Goal: Information Seeking & Learning: Learn about a topic

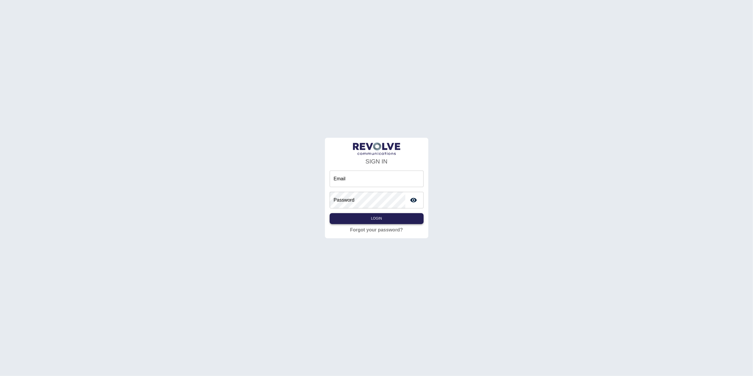
type input "**********"
click at [402, 216] on button "Login" at bounding box center [376, 218] width 94 height 11
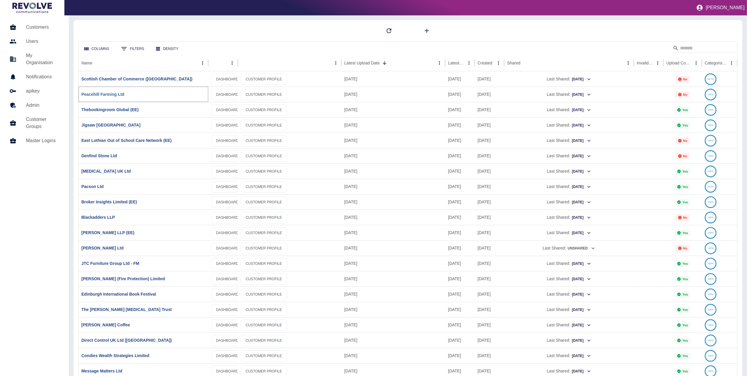
click at [98, 93] on link "Peacehill Farming Ltd" at bounding box center [102, 94] width 43 height 5
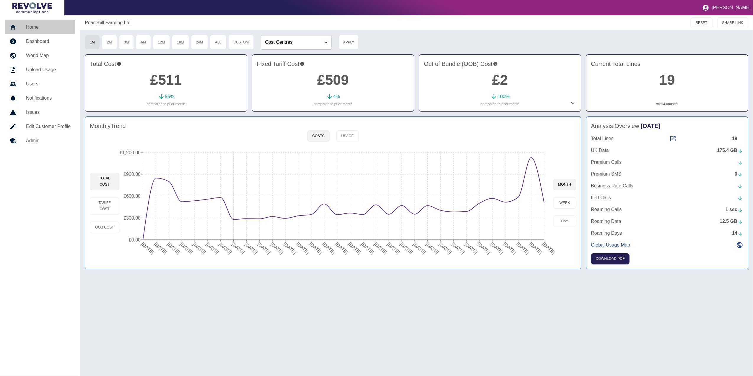
click at [23, 29] on div at bounding box center [17, 27] width 17 height 7
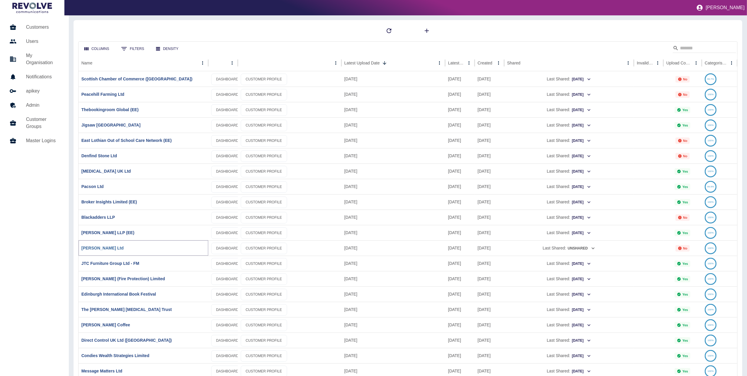
click at [106, 247] on link "[PERSON_NAME] Ltd" at bounding box center [102, 247] width 42 height 5
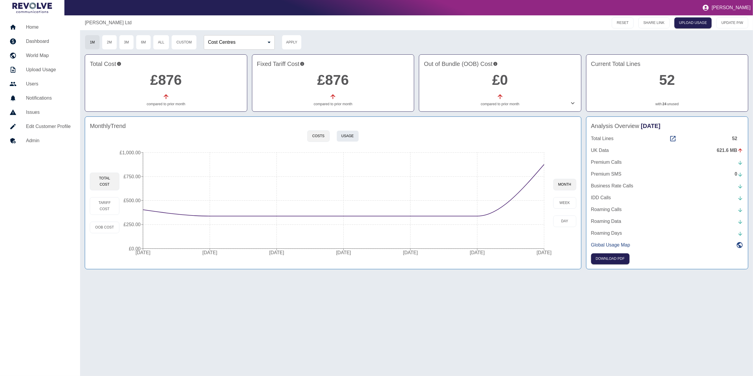
click at [349, 135] on button "Usage" at bounding box center [347, 136] width 22 height 12
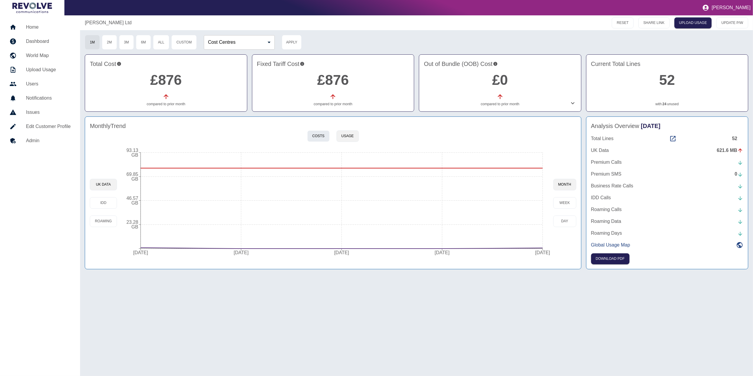
click at [324, 133] on button "Costs" at bounding box center [318, 136] width 22 height 12
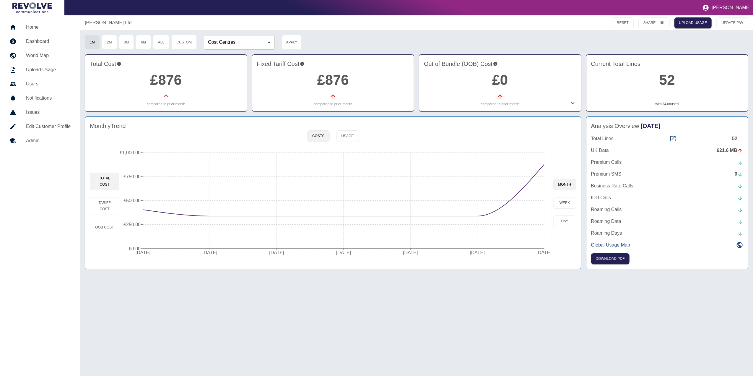
click at [51, 25] on h5 "Home" at bounding box center [48, 27] width 45 height 7
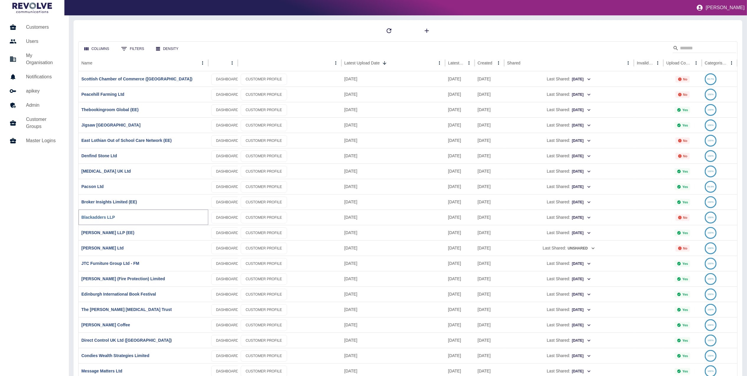
click at [103, 217] on link "Blackadders LLP" at bounding box center [98, 217] width 34 height 5
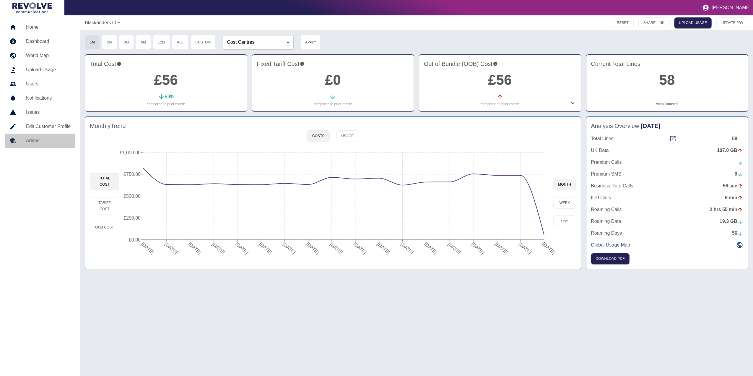
click at [37, 139] on h5 "Admin" at bounding box center [48, 140] width 45 height 7
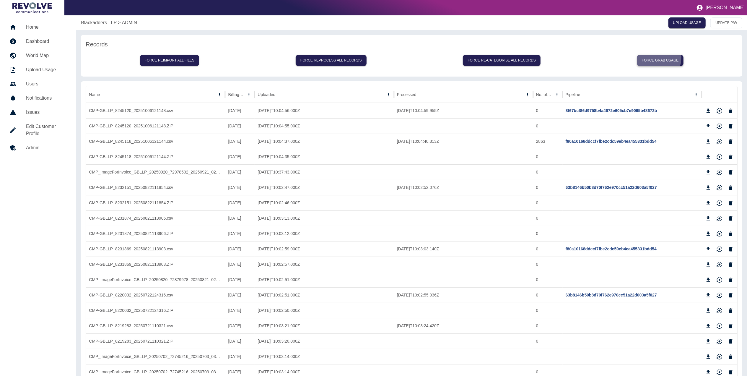
click at [648, 57] on button "Force grab usage" at bounding box center [660, 60] width 46 height 11
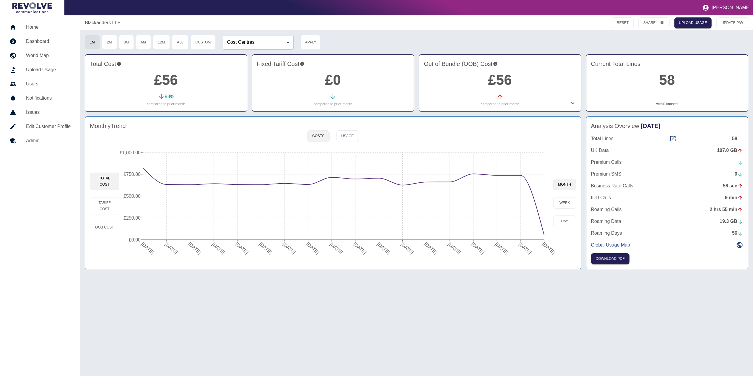
click at [345, 129] on div "Monthly Trend" at bounding box center [333, 125] width 486 height 9
click at [346, 130] on button "Usage" at bounding box center [347, 136] width 22 height 12
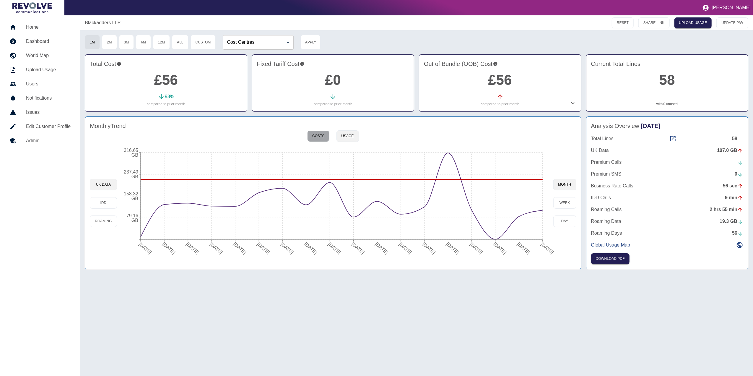
click at [310, 136] on button "Costs" at bounding box center [318, 136] width 22 height 12
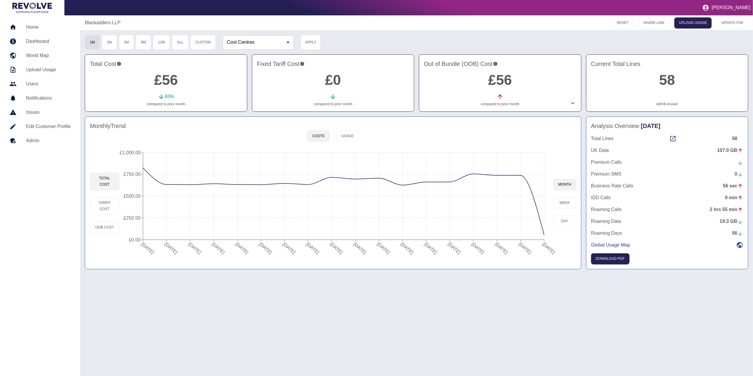
click at [37, 22] on link "Home" at bounding box center [40, 27] width 71 height 14
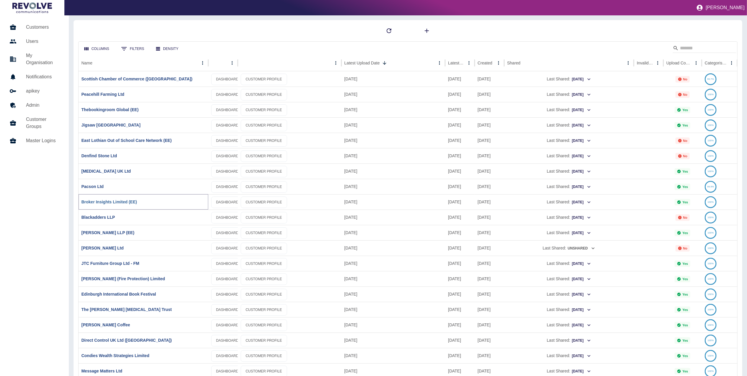
click at [108, 201] on link "Broker Insights Limited (EE)" at bounding box center [109, 201] width 56 height 5
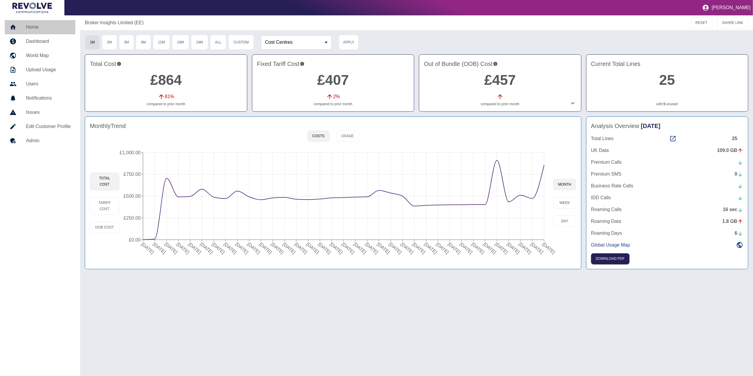
click at [39, 25] on h5 "Home" at bounding box center [48, 27] width 45 height 7
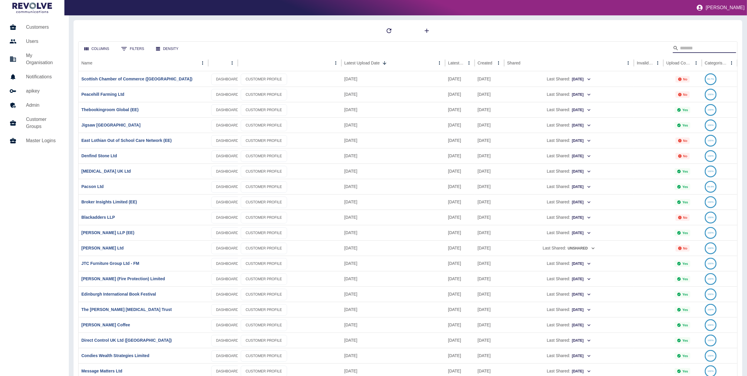
click at [684, 44] on input "Search" at bounding box center [703, 47] width 47 height 9
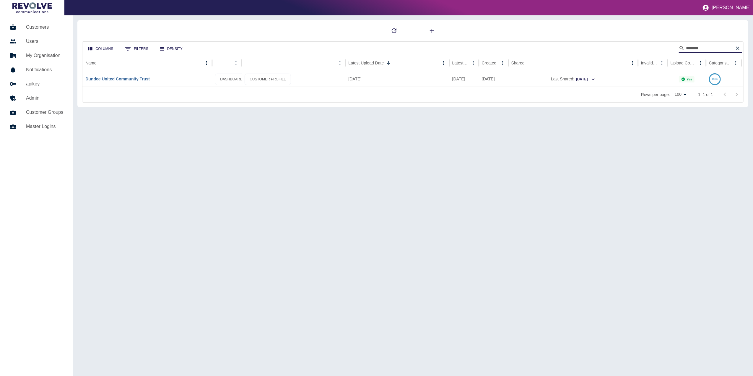
type input "******"
click at [126, 78] on link "Dundee United Community Trust" at bounding box center [117, 78] width 64 height 5
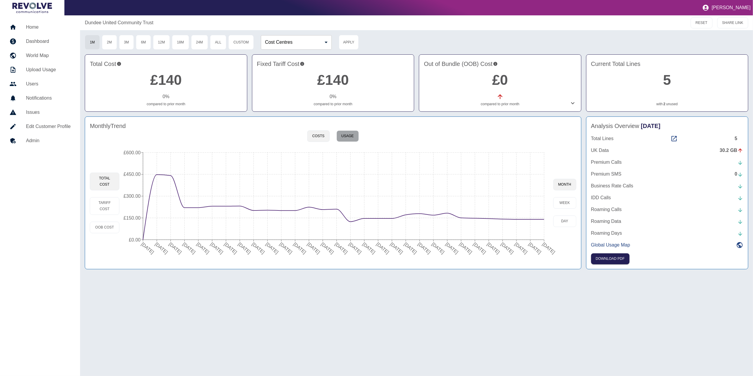
click at [353, 132] on button "Usage" at bounding box center [347, 136] width 22 height 12
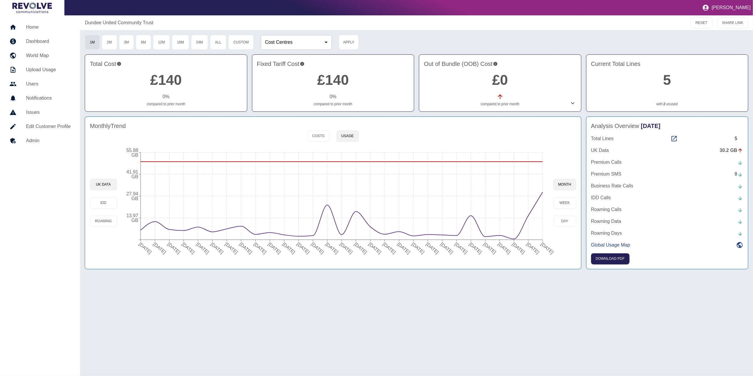
click at [673, 134] on div "Analysis Overview [DATE] Total Lines 5 UK Data 30.2 GB Premium Calls Premium SM…" at bounding box center [667, 192] width 162 height 153
click at [674, 136] on icon at bounding box center [673, 138] width 5 height 5
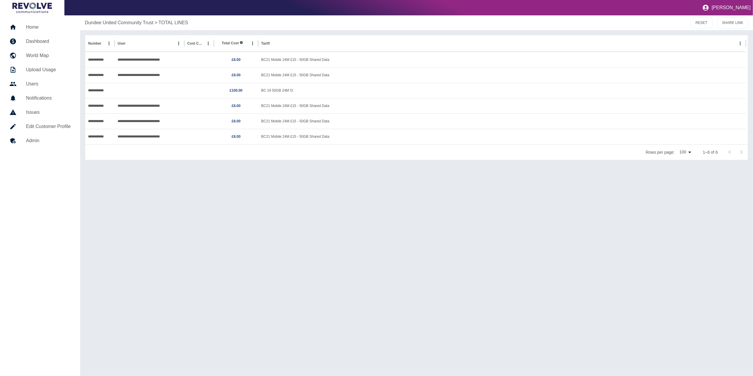
click at [48, 39] on h5 "Dashboard" at bounding box center [48, 41] width 45 height 7
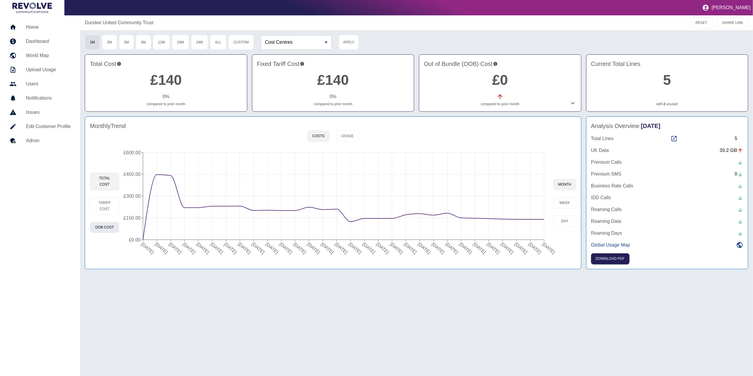
click at [109, 228] on button "OOB Cost" at bounding box center [105, 227] width 30 height 12
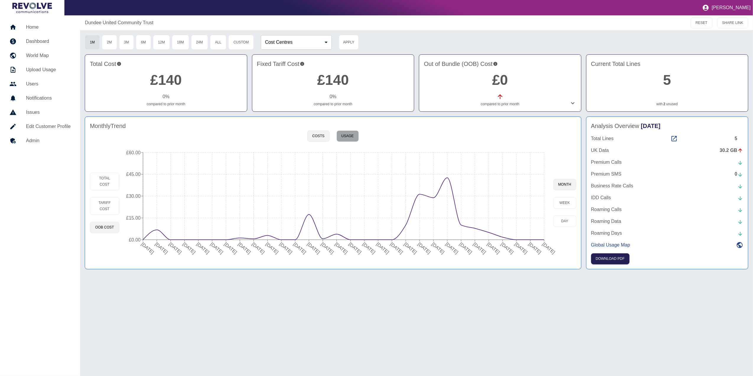
click at [353, 135] on button "Usage" at bounding box center [347, 136] width 22 height 12
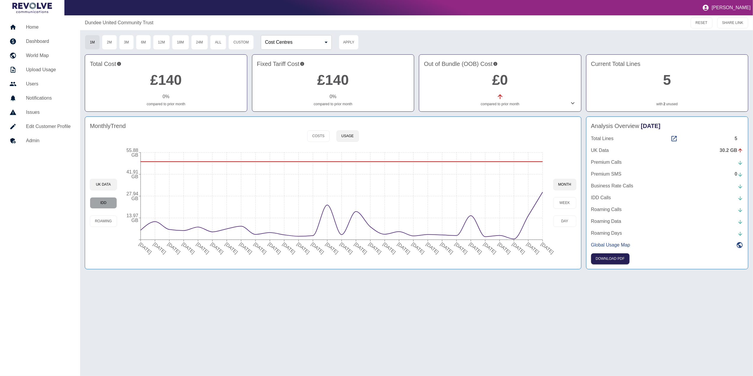
click at [105, 200] on button "IDD" at bounding box center [103, 203] width 27 height 12
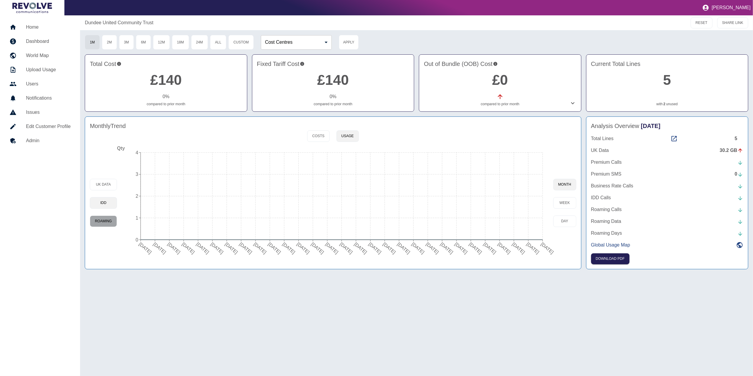
click at [109, 221] on button "Roaming" at bounding box center [103, 221] width 27 height 12
click at [102, 182] on button "UK Data" at bounding box center [103, 185] width 27 height 12
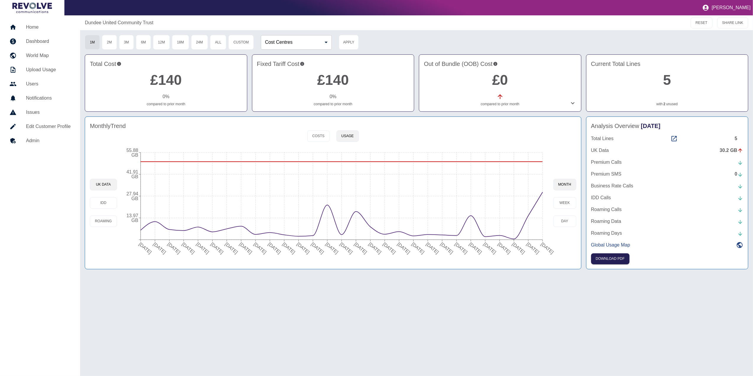
click at [319, 143] on div "Monthly Trend Costs Usage [GEOGRAPHIC_DATA] Data IDD [GEOGRAPHIC_DATA] [DATE] […" at bounding box center [333, 192] width 496 height 153
click at [321, 137] on button "Costs" at bounding box center [318, 136] width 22 height 12
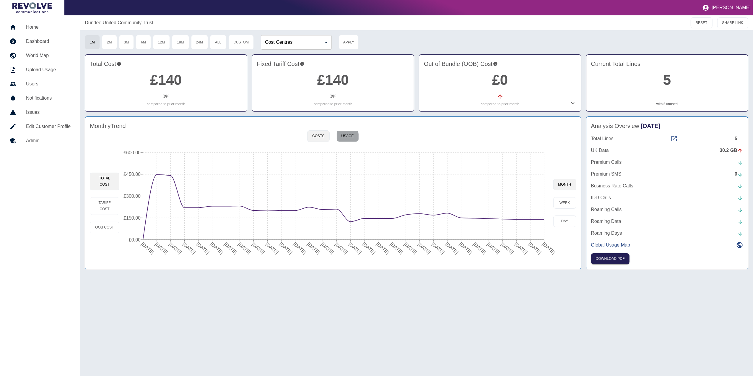
click at [342, 137] on button "Usage" at bounding box center [347, 136] width 22 height 12
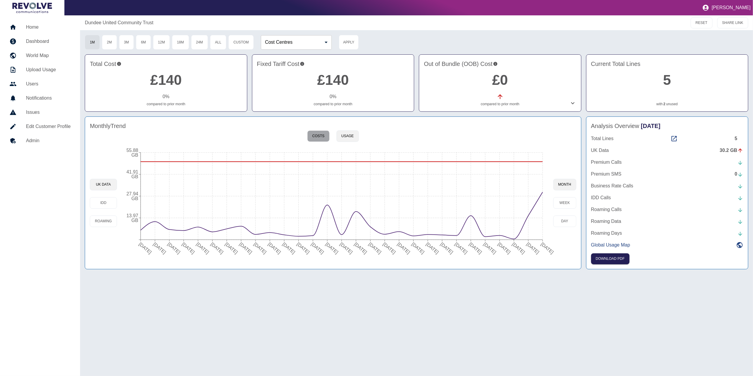
click at [315, 139] on button "Costs" at bounding box center [318, 136] width 22 height 12
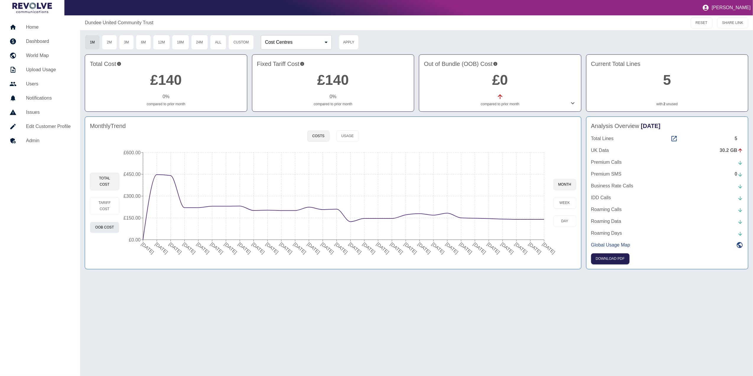
click at [108, 226] on button "OOB Cost" at bounding box center [105, 227] width 30 height 12
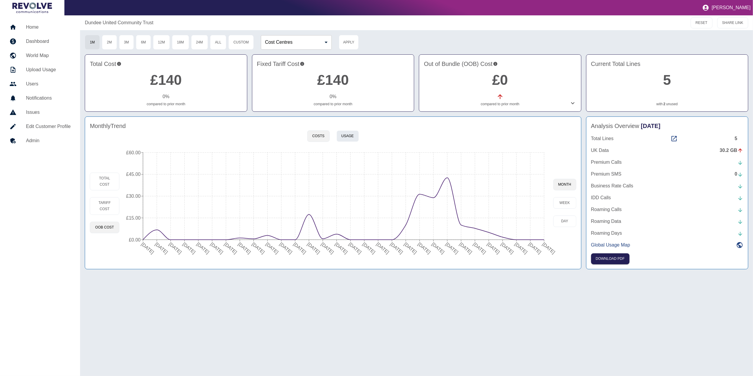
click at [345, 140] on button "Usage" at bounding box center [347, 136] width 22 height 12
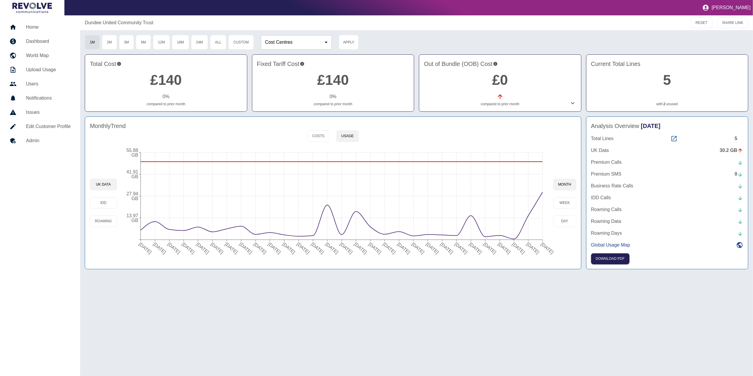
click at [677, 141] on icon at bounding box center [673, 138] width 7 height 7
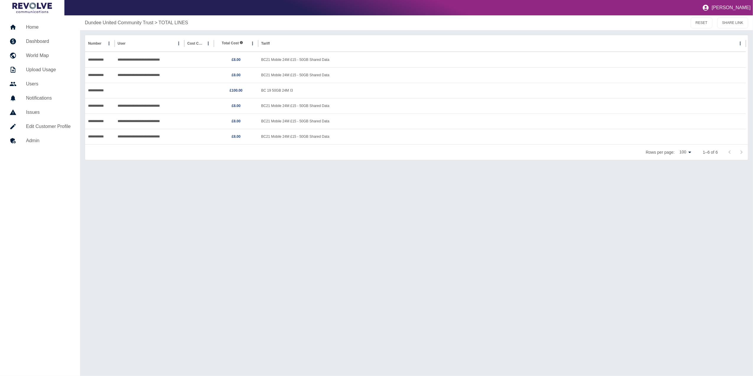
click at [39, 40] on h5 "Dashboard" at bounding box center [48, 41] width 45 height 7
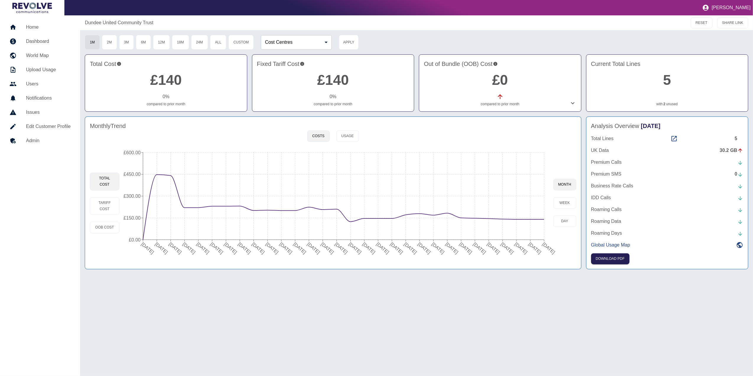
click at [665, 103] on link "2" at bounding box center [664, 103] width 2 height 5
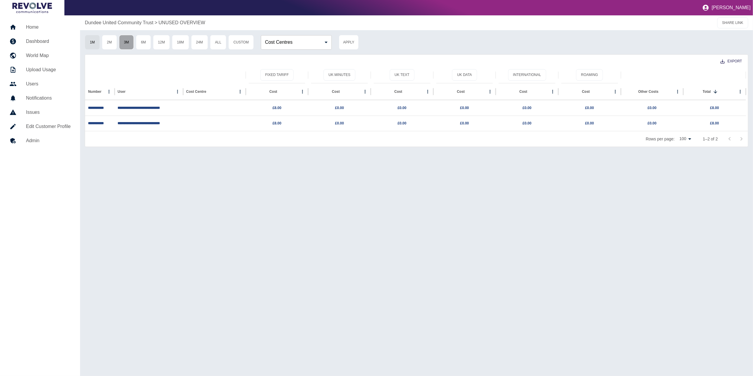
click at [133, 41] on button "3M" at bounding box center [126, 42] width 15 height 15
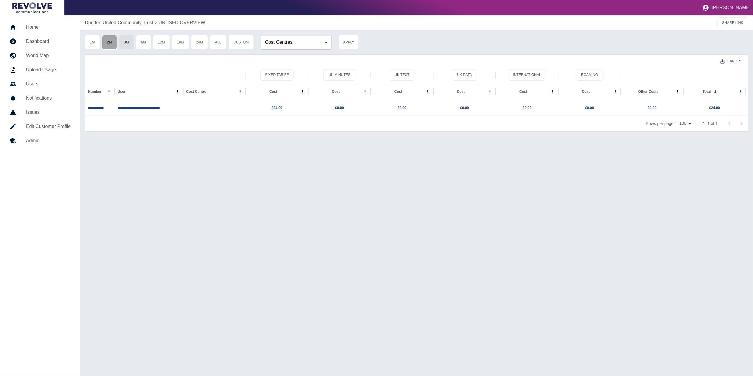
click at [116, 40] on button "2M" at bounding box center [109, 42] width 15 height 15
click at [99, 39] on button "1M" at bounding box center [92, 42] width 15 height 15
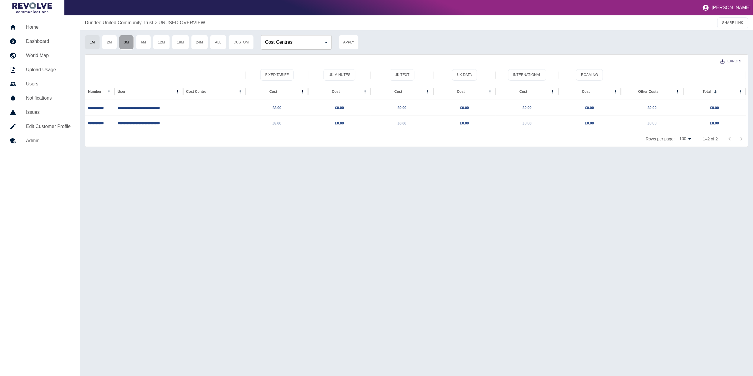
click at [127, 40] on button "3M" at bounding box center [126, 42] width 15 height 15
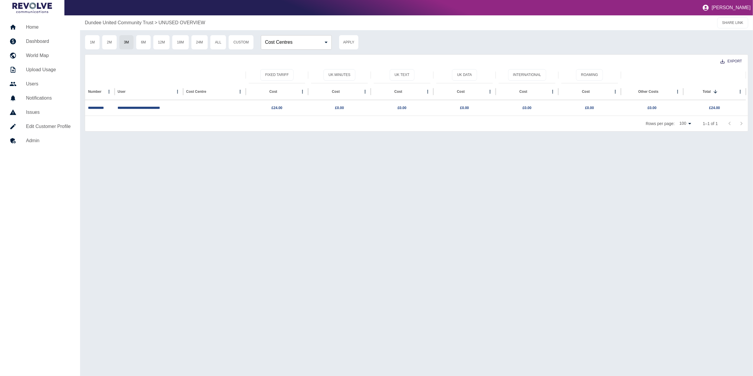
click at [30, 40] on h5 "Dashboard" at bounding box center [48, 41] width 45 height 7
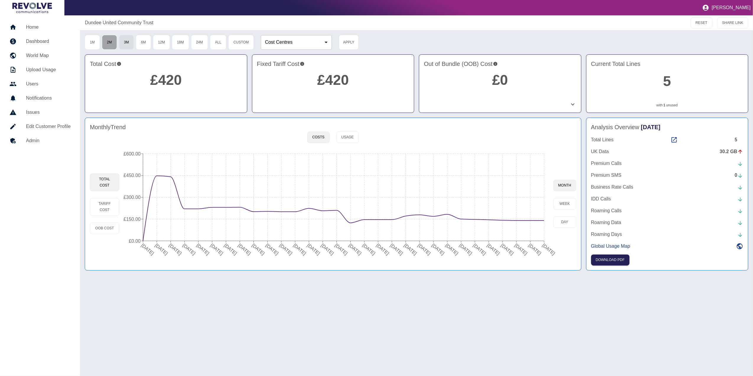
click at [113, 43] on button "2M" at bounding box center [109, 42] width 15 height 15
click at [94, 43] on button "1M" at bounding box center [92, 42] width 15 height 15
click at [128, 46] on button "3M" at bounding box center [126, 42] width 15 height 15
click at [92, 43] on button "1M" at bounding box center [92, 42] width 15 height 15
click at [663, 104] on p "with 2 unused" at bounding box center [667, 103] width 152 height 5
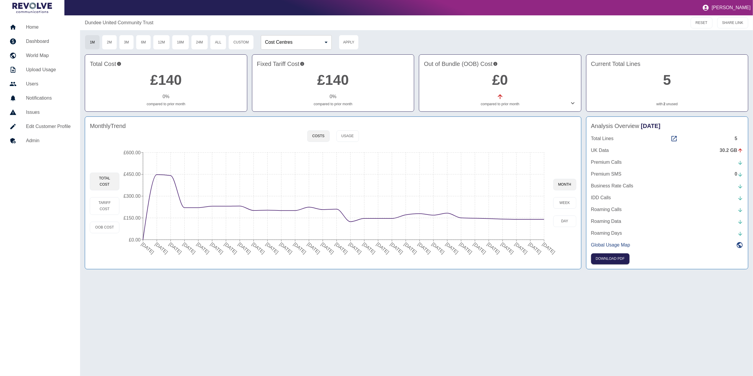
click at [664, 103] on link "2" at bounding box center [664, 103] width 2 height 5
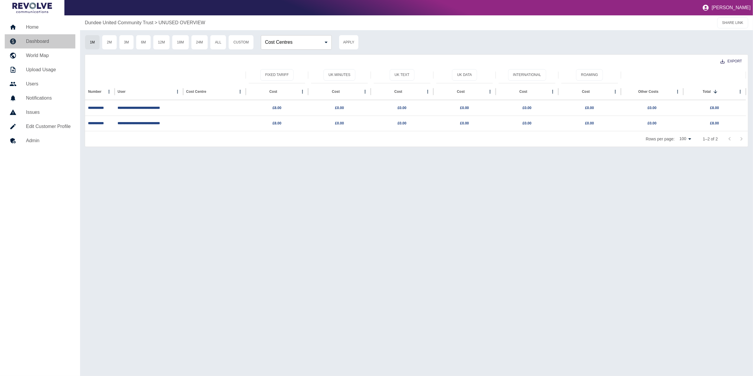
click at [58, 47] on link "Dashboard" at bounding box center [40, 41] width 71 height 14
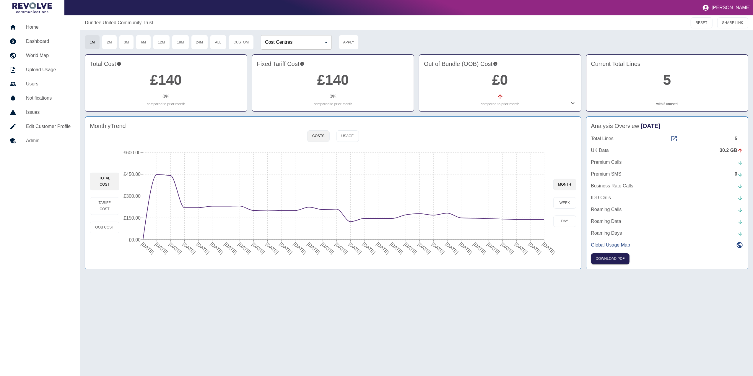
click at [45, 26] on h5 "Home" at bounding box center [48, 27] width 45 height 7
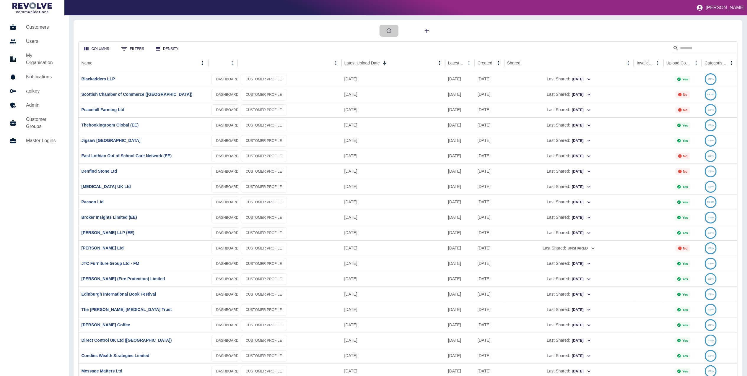
click at [393, 29] on button "button" at bounding box center [388, 31] width 19 height 12
click at [701, 48] on input "Search" at bounding box center [703, 47] width 47 height 9
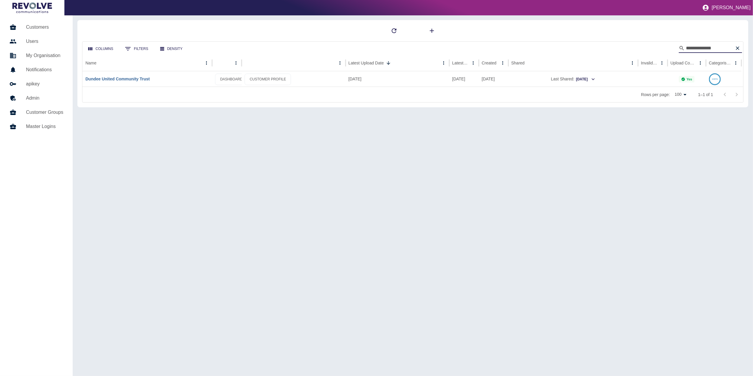
type input "**********"
click at [129, 81] on link "Dundee United Community Trust" at bounding box center [117, 78] width 64 height 5
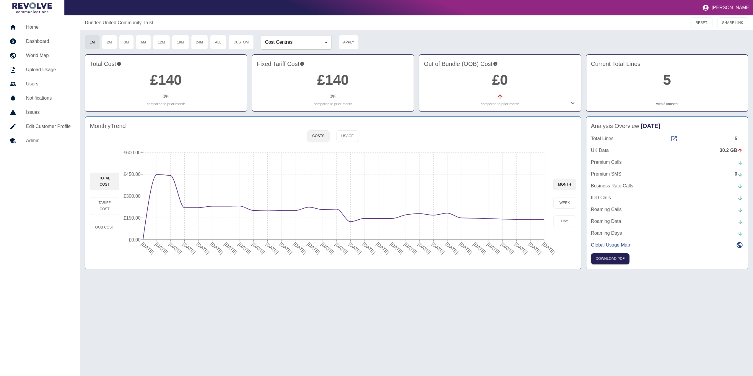
click at [664, 105] on link "2" at bounding box center [664, 103] width 2 height 5
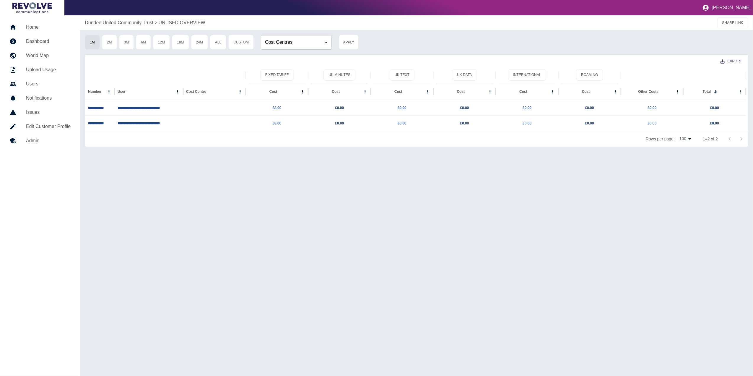
click at [38, 40] on h5 "Dashboard" at bounding box center [48, 41] width 45 height 7
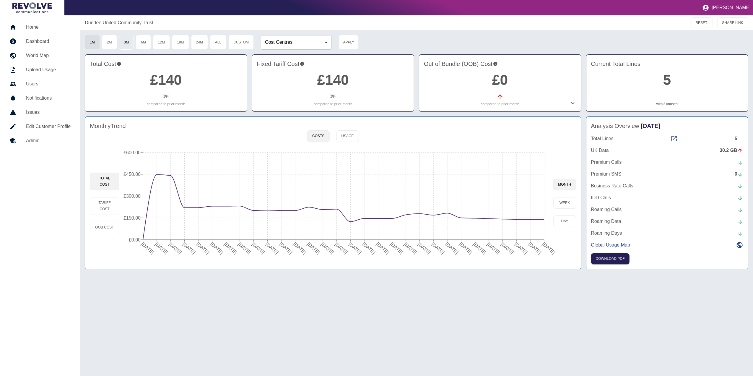
click at [127, 48] on button "3M" at bounding box center [126, 42] width 15 height 15
click at [664, 104] on link "1" at bounding box center [664, 104] width 2 height 5
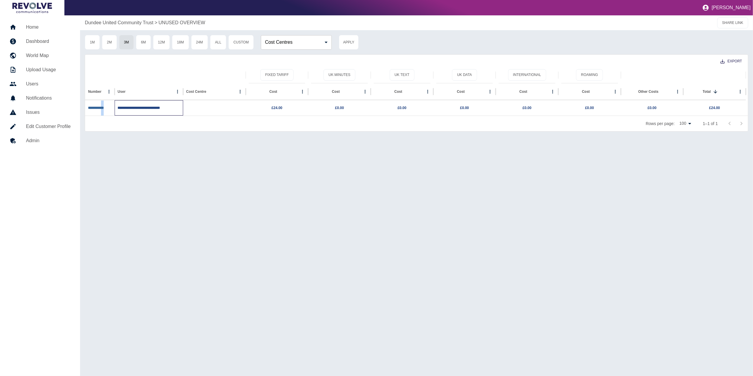
drag, startPoint x: 116, startPoint y: 109, endPoint x: 109, endPoint y: 110, distance: 7.8
click at [109, 110] on div "**********" at bounding box center [415, 107] width 660 height 15
drag, startPoint x: 109, startPoint y: 110, endPoint x: 122, endPoint y: 135, distance: 28.3
click at [122, 135] on div "**********" at bounding box center [416, 195] width 673 height 360
drag, startPoint x: 89, startPoint y: 109, endPoint x: 113, endPoint y: 110, distance: 24.8
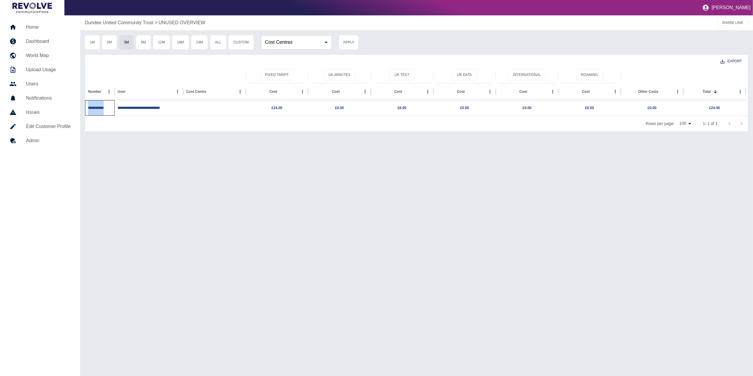
click at [113, 110] on div "**********" at bounding box center [100, 107] width 30 height 15
copy link "**********"
click at [151, 225] on div "**********" at bounding box center [416, 195] width 673 height 360
click at [53, 43] on h5 "Dashboard" at bounding box center [48, 41] width 45 height 7
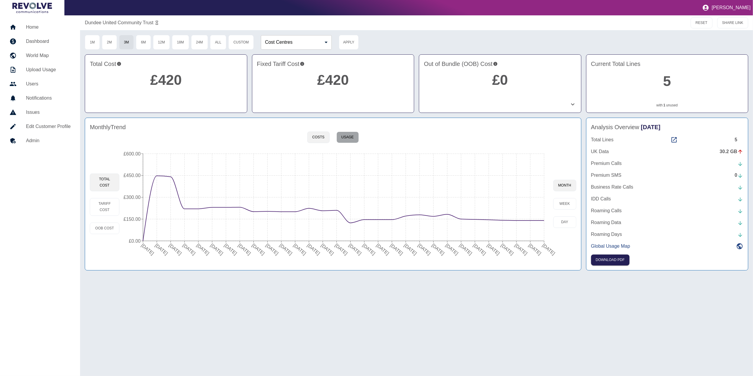
click at [347, 133] on button "Usage" at bounding box center [347, 137] width 22 height 12
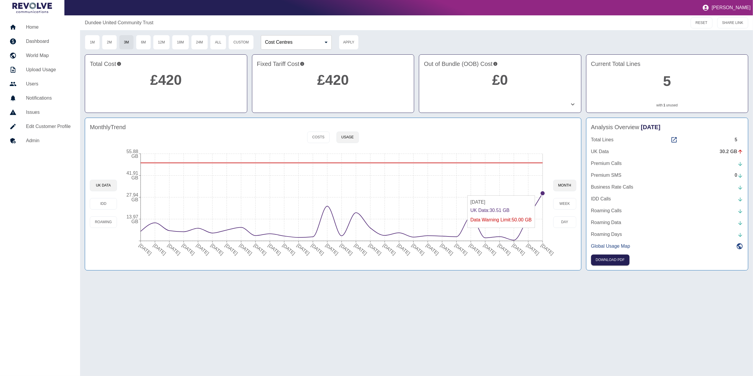
click at [542, 192] on circle at bounding box center [542, 193] width 5 height 5
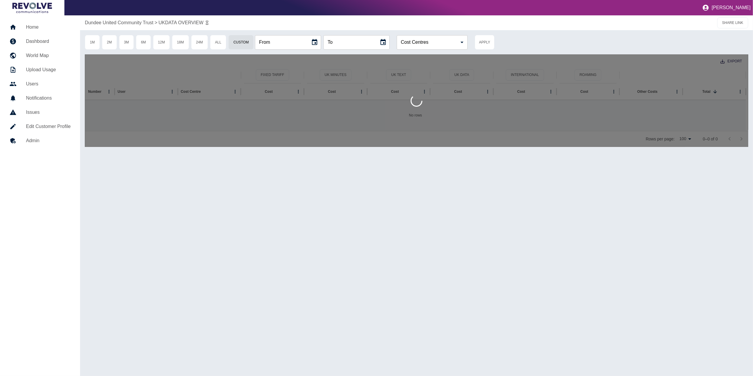
type input "**********"
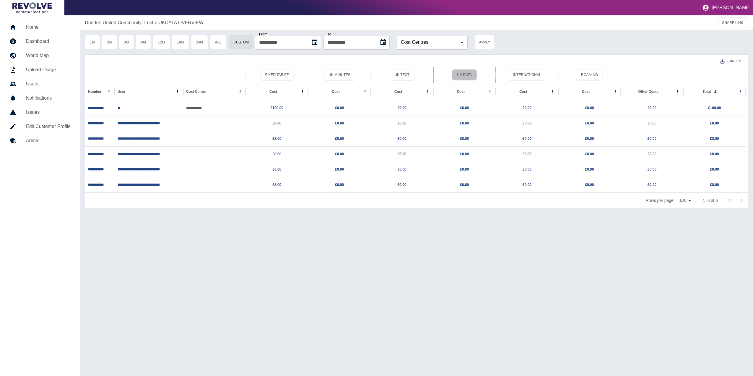
click at [467, 74] on button "UK Data" at bounding box center [464, 75] width 25 height 12
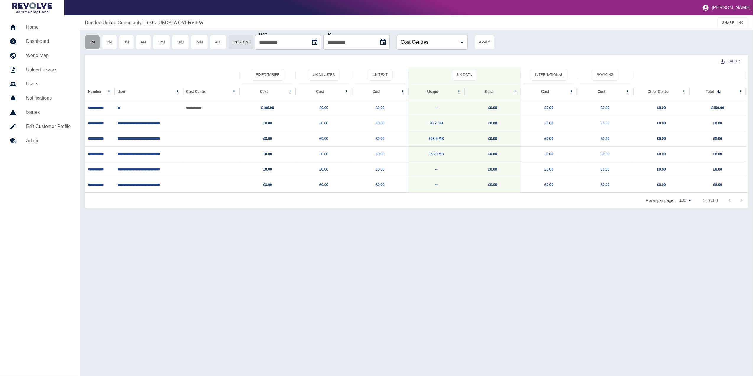
click at [96, 36] on button "1M" at bounding box center [92, 42] width 15 height 15
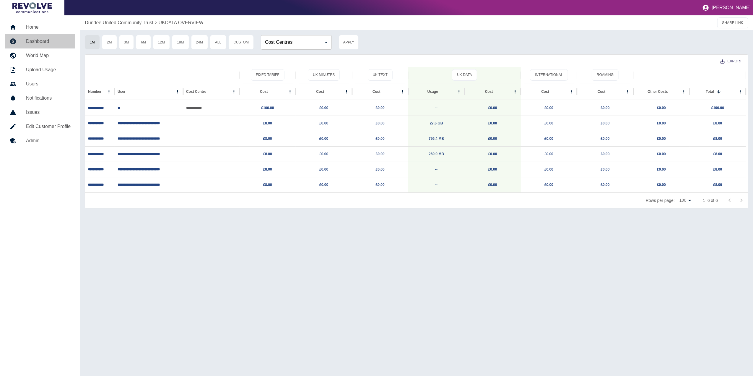
click at [38, 38] on h5 "Dashboard" at bounding box center [48, 41] width 45 height 7
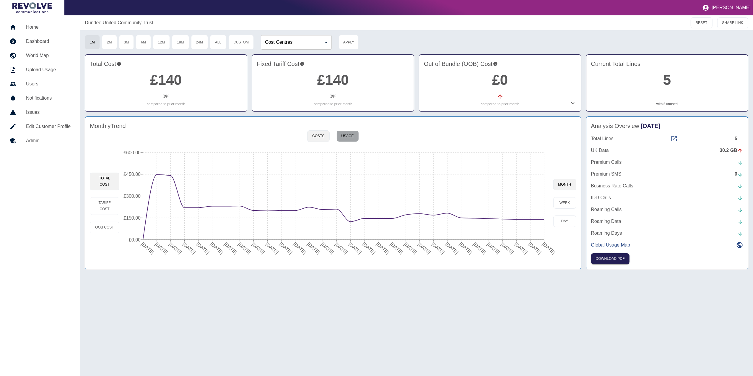
click at [346, 133] on button "Usage" at bounding box center [347, 136] width 22 height 12
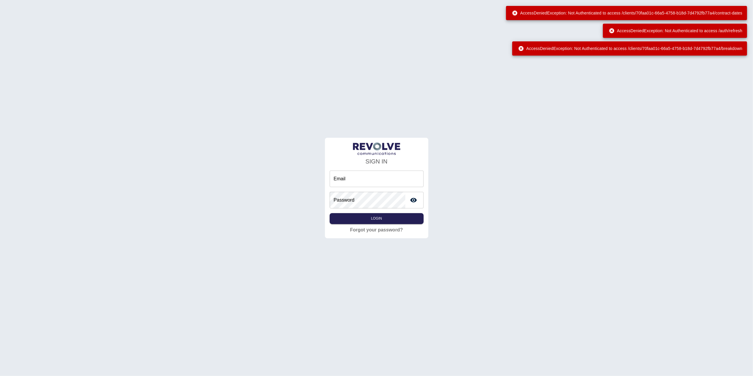
type input "**********"
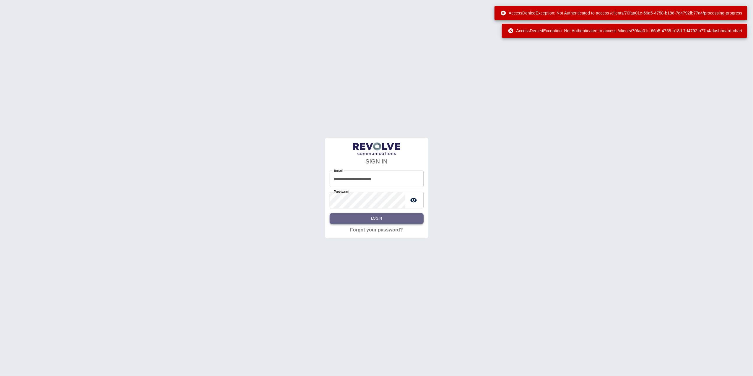
click at [401, 218] on button "Login" at bounding box center [376, 218] width 94 height 11
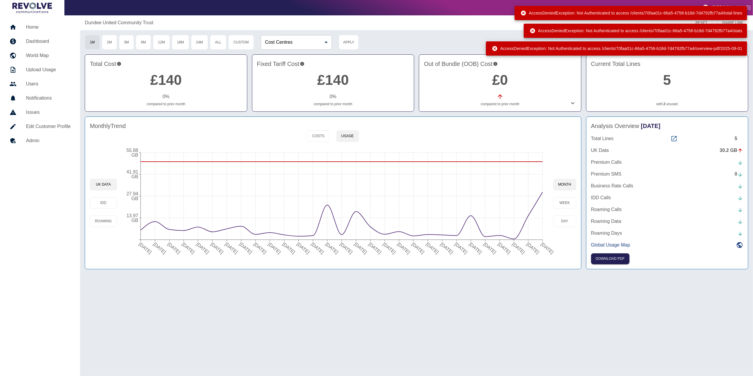
click at [672, 139] on icon at bounding box center [673, 138] width 7 height 7
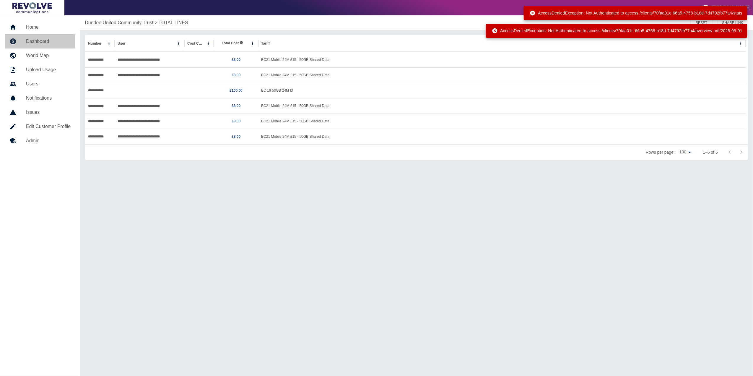
click at [37, 35] on link "Dashboard" at bounding box center [40, 41] width 71 height 14
